Goal: Register for event/course

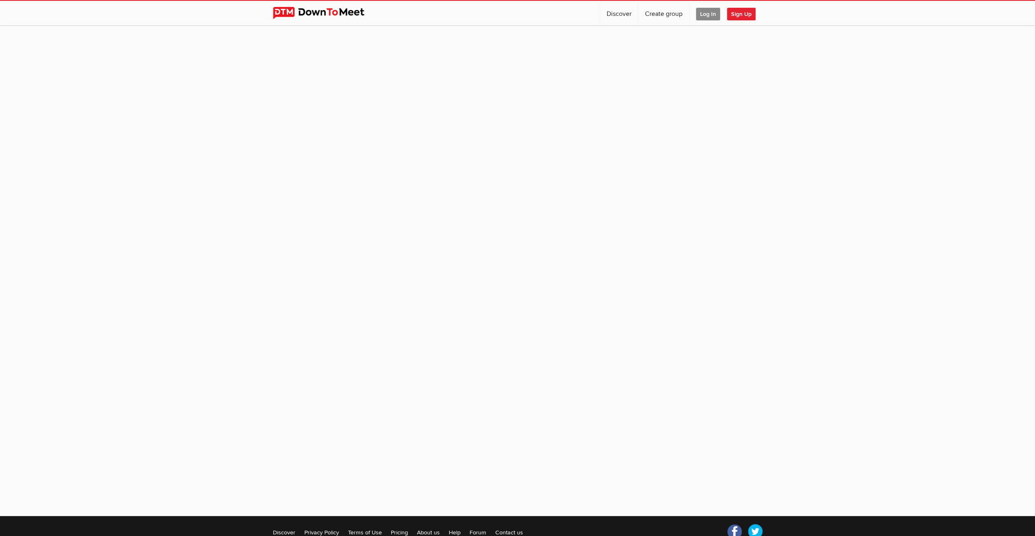
click at [706, 13] on span "Log In" at bounding box center [708, 14] width 24 height 13
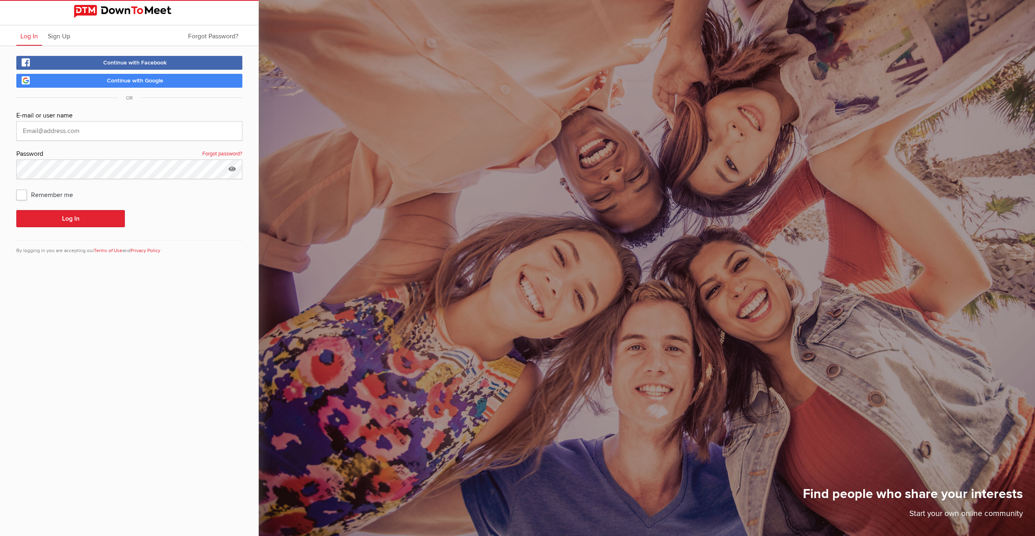
type input "[PERSON_NAME][EMAIL_ADDRESS][PERSON_NAME][DOMAIN_NAME]"
click at [55, 215] on button "Log In" at bounding box center [70, 218] width 108 height 17
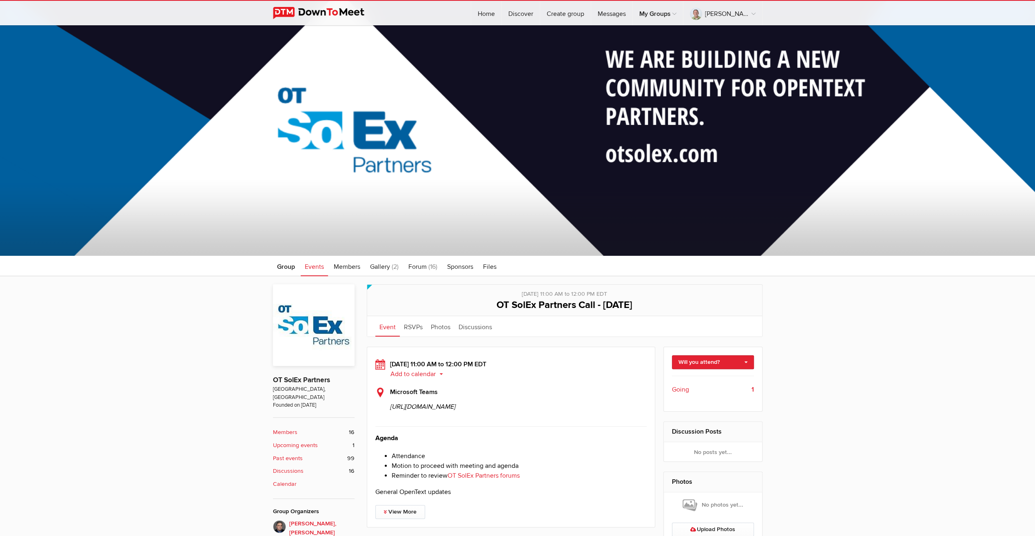
scroll to position [41, 0]
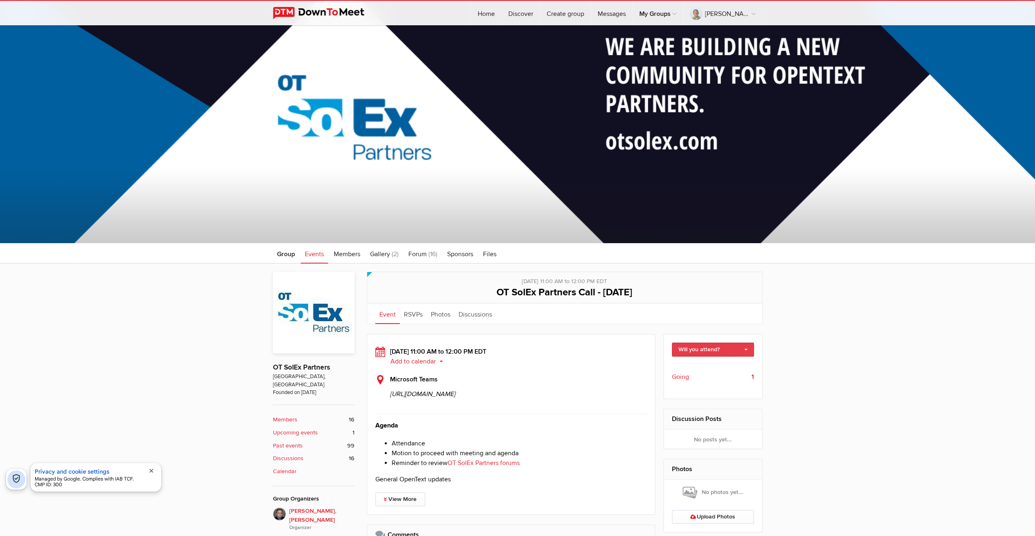
click at [709, 348] on link "Will you attend?" at bounding box center [713, 350] width 82 height 14
click at [698, 366] on link "I'm going" at bounding box center [712, 367] width 81 height 12
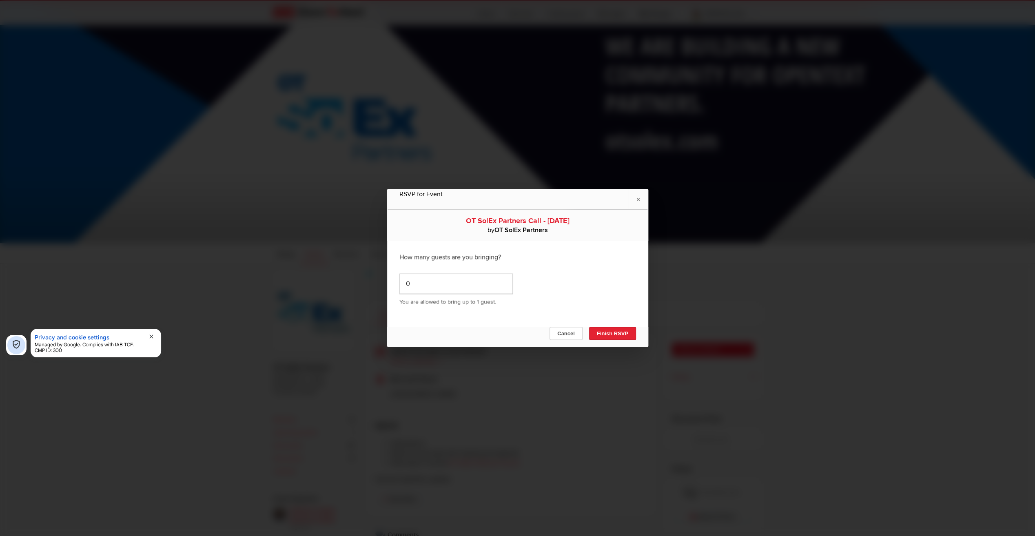
click at [613, 333] on button "Finish RSVP" at bounding box center [612, 333] width 47 height 13
